Goal: Transaction & Acquisition: Purchase product/service

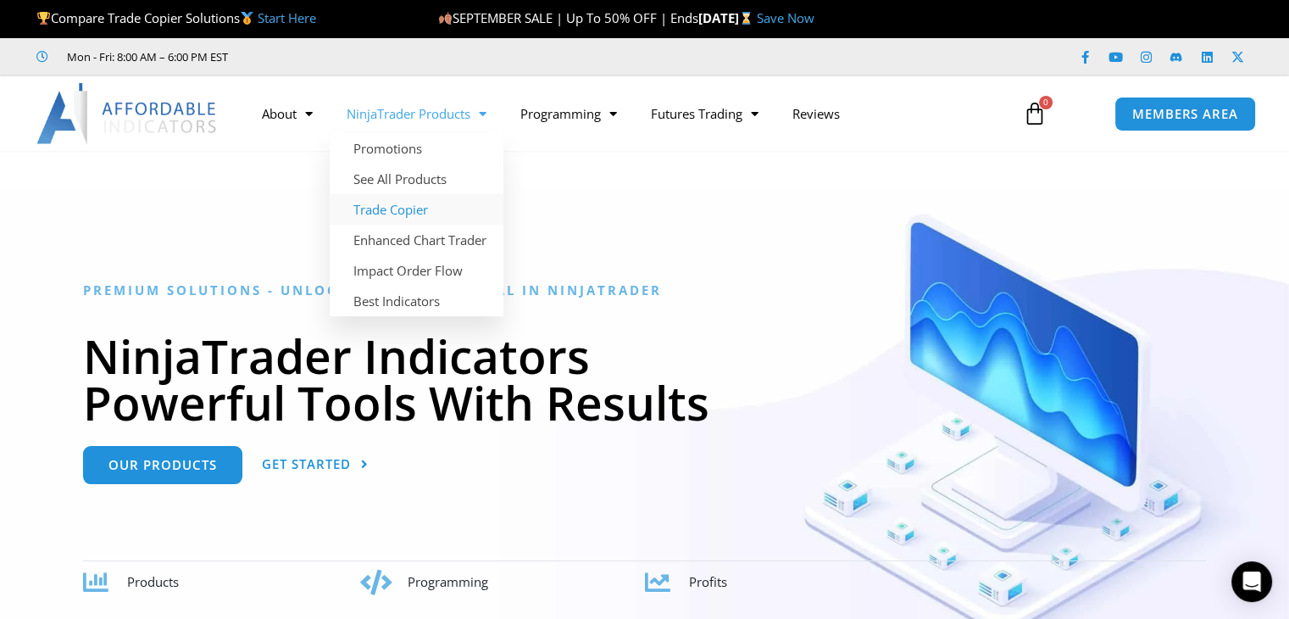
click at [406, 209] on link "Trade Copier" at bounding box center [417, 209] width 174 height 31
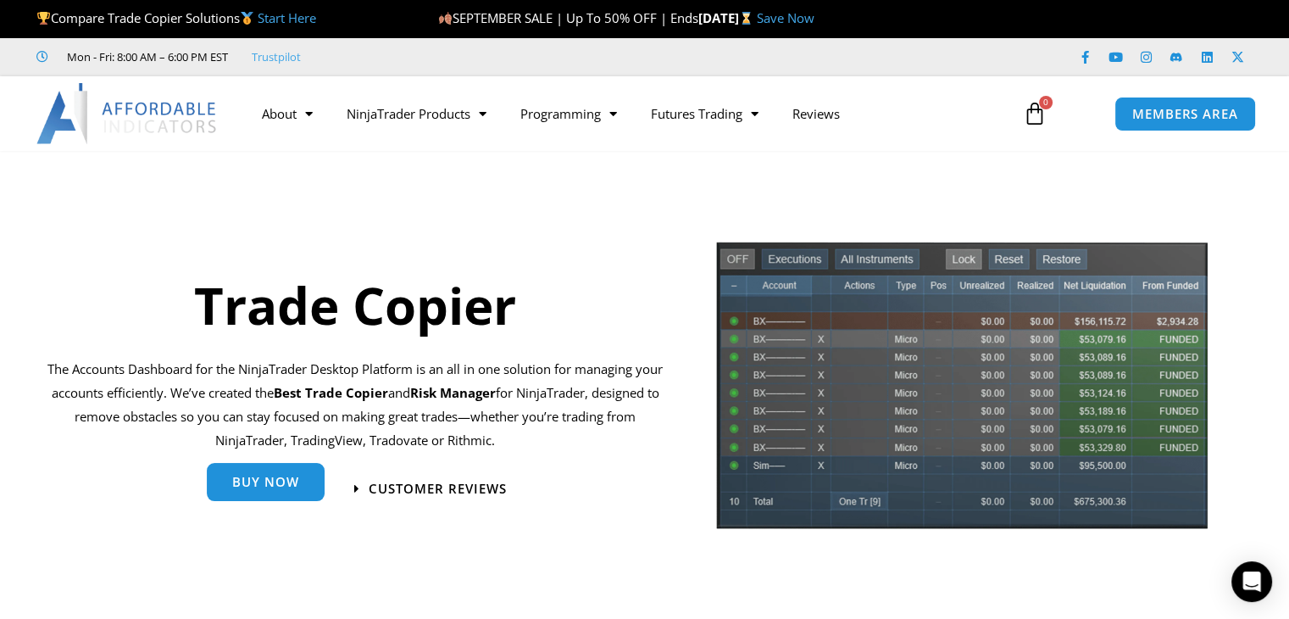
click at [255, 487] on span "Buy Now" at bounding box center [265, 482] width 67 height 13
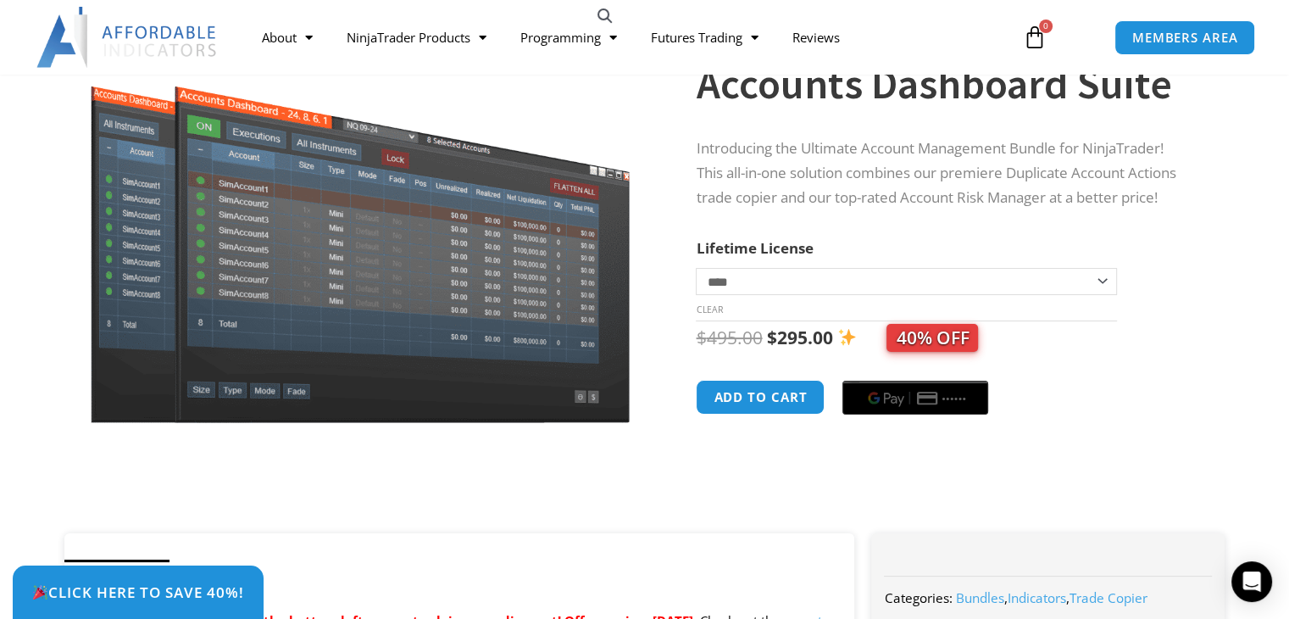
scroll to position [200, 0]
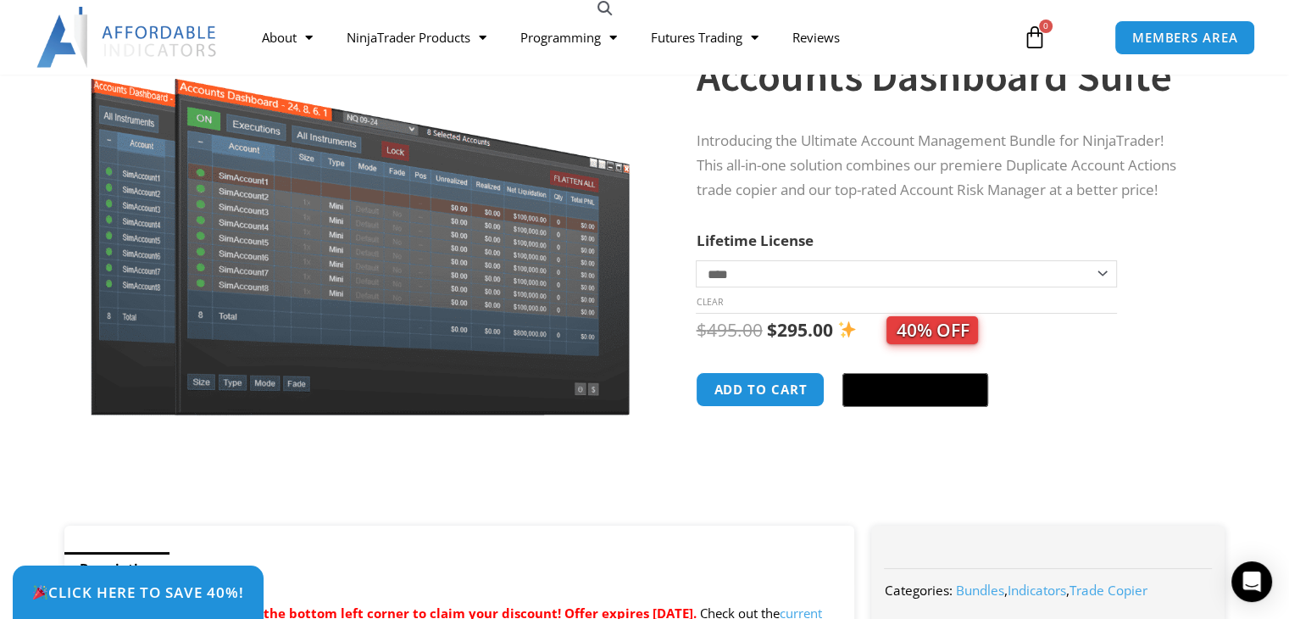
click at [770, 271] on select "**********" at bounding box center [906, 273] width 420 height 27
click at [656, 237] on div "Sale!" at bounding box center [361, 247] width 611 height 558
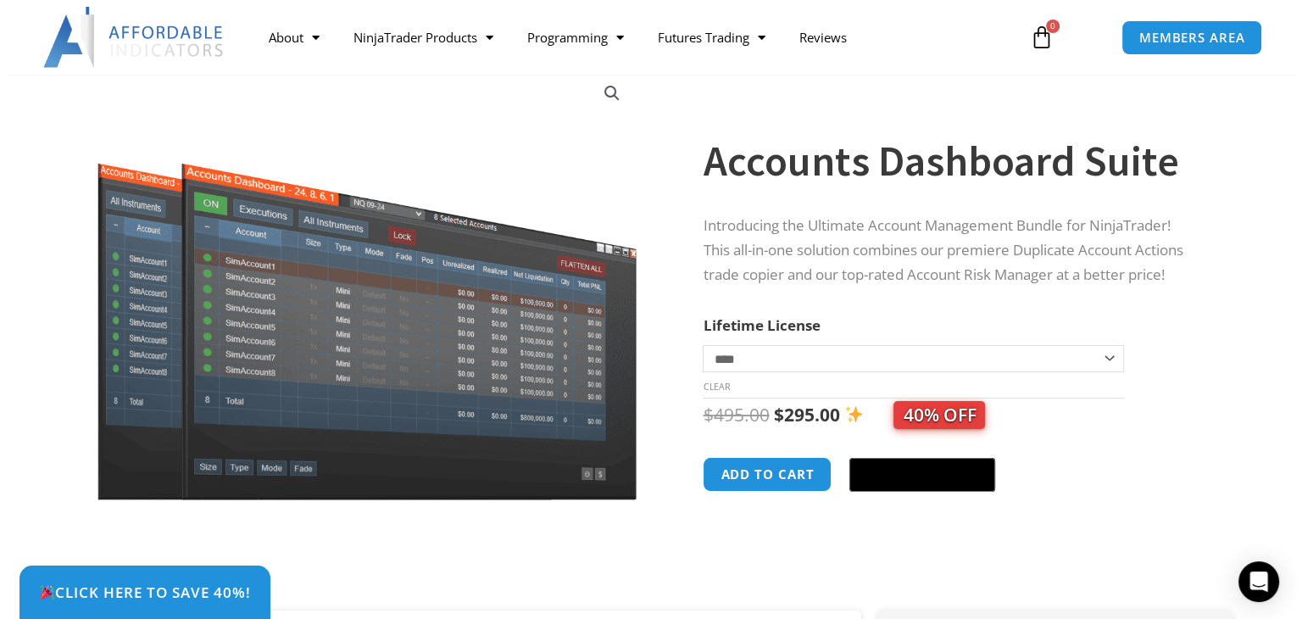
scroll to position [125, 0]
